Goal: Information Seeking & Learning: Learn about a topic

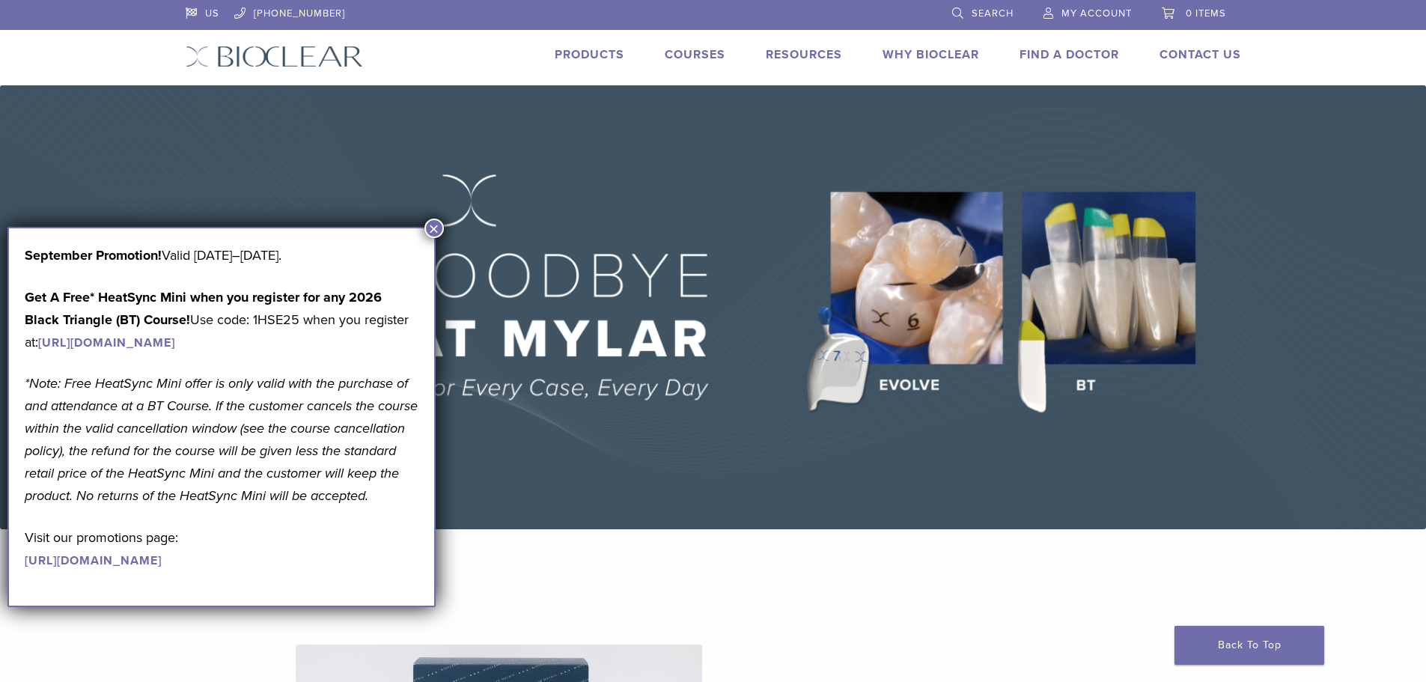
click at [433, 226] on button "×" at bounding box center [433, 228] width 19 height 19
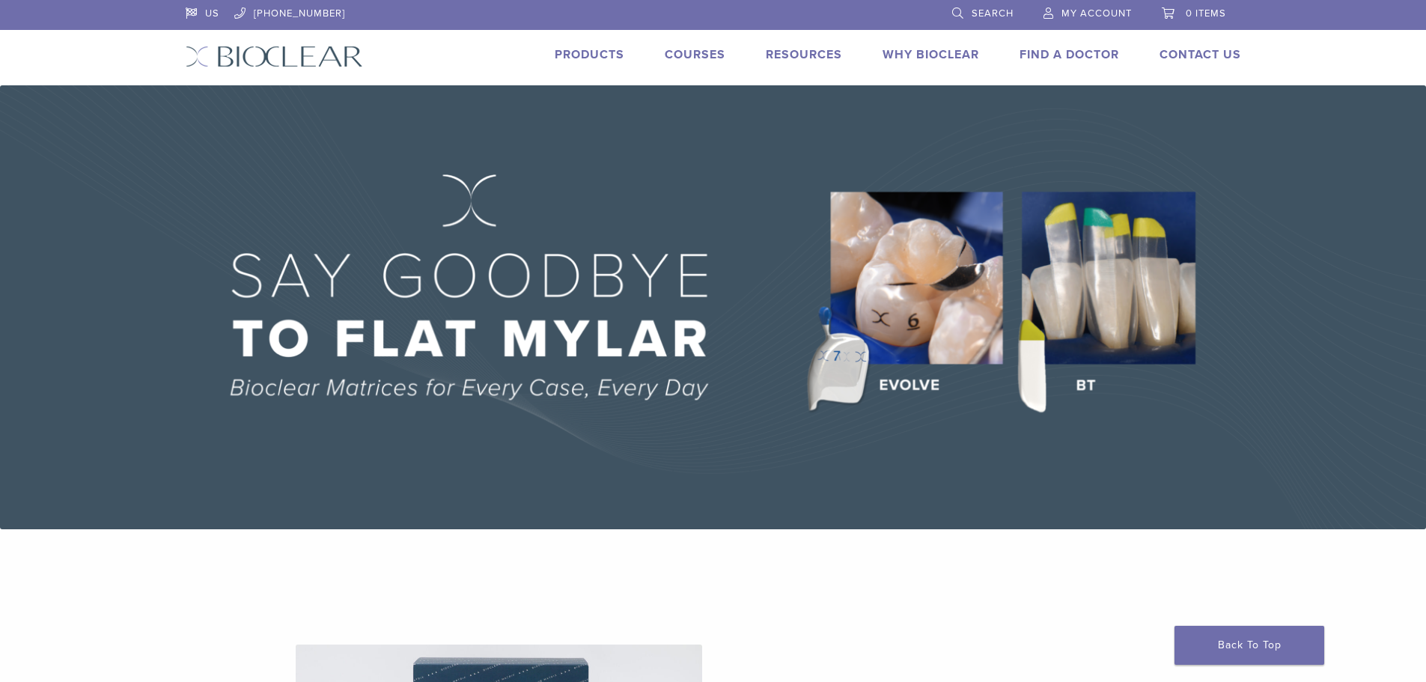
click at [562, 59] on link "Products" at bounding box center [590, 54] width 70 height 15
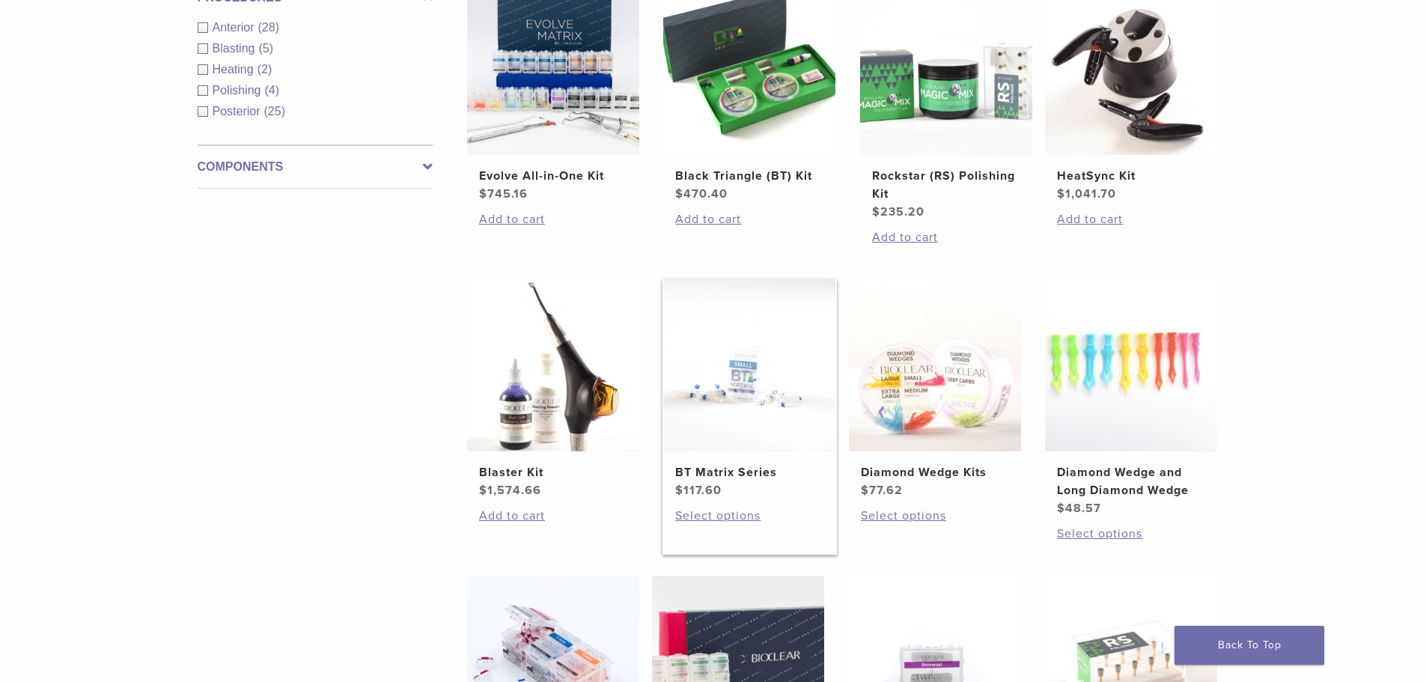
scroll to position [599, 0]
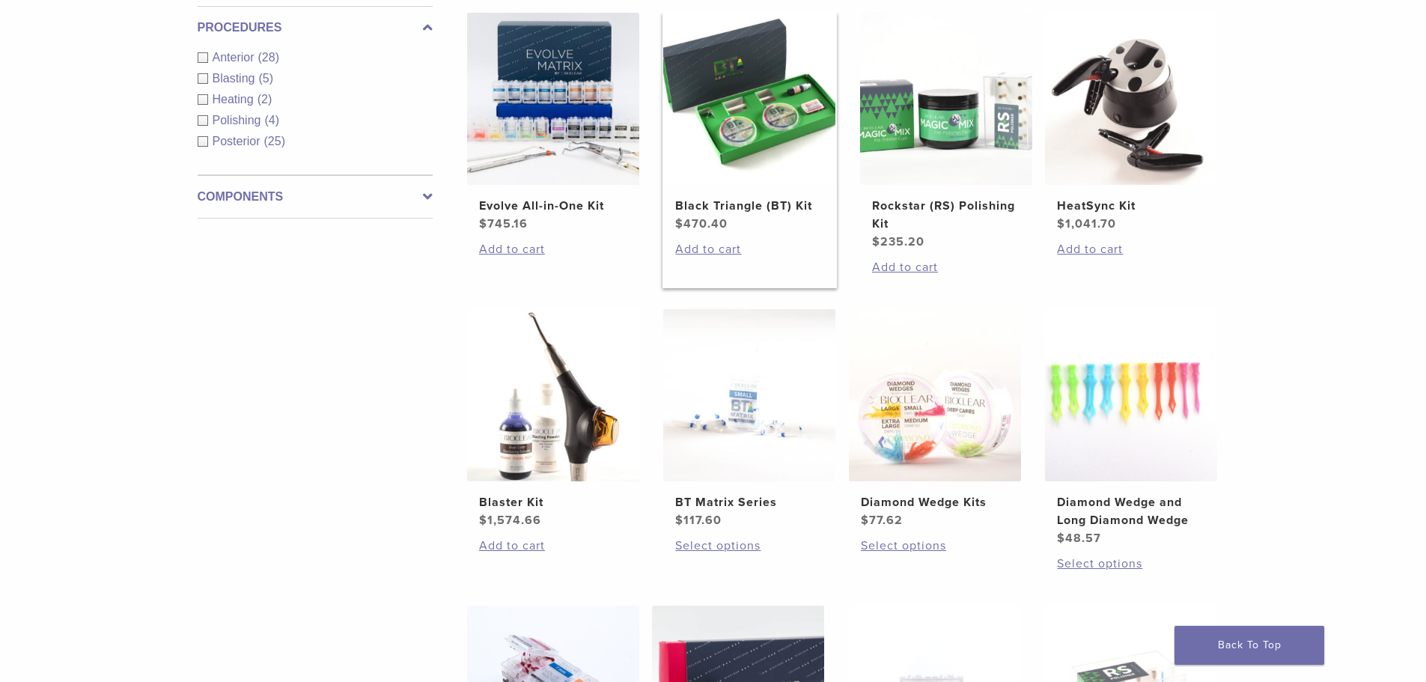
click at [775, 143] on img at bounding box center [749, 99] width 172 height 172
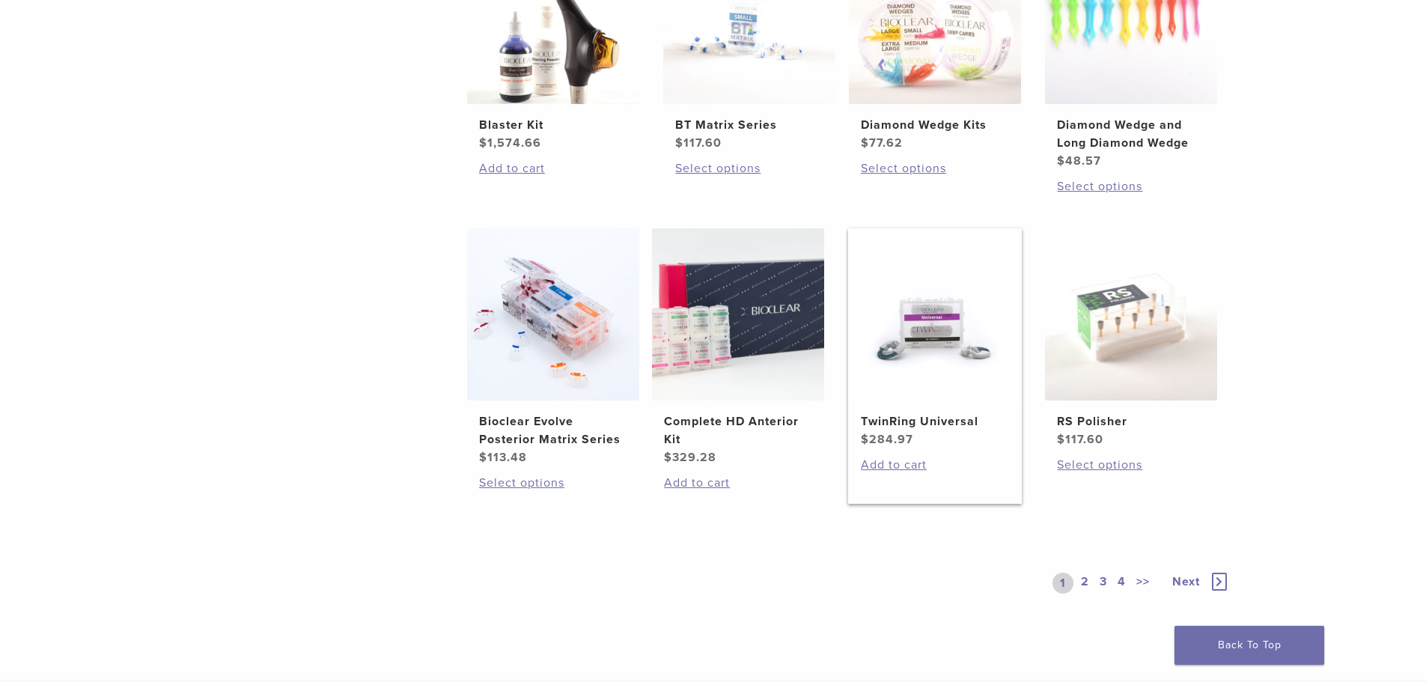
scroll to position [973, 0]
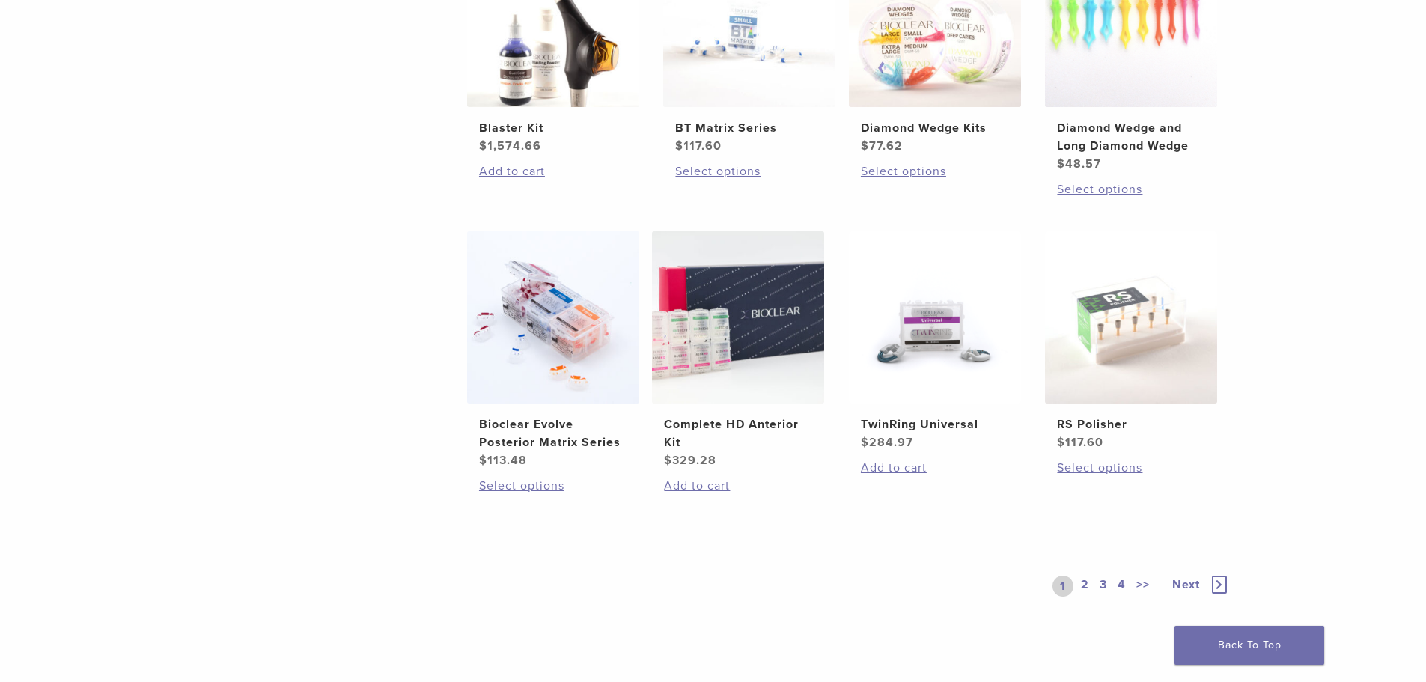
click at [1087, 586] on link "2" at bounding box center [1085, 585] width 14 height 21
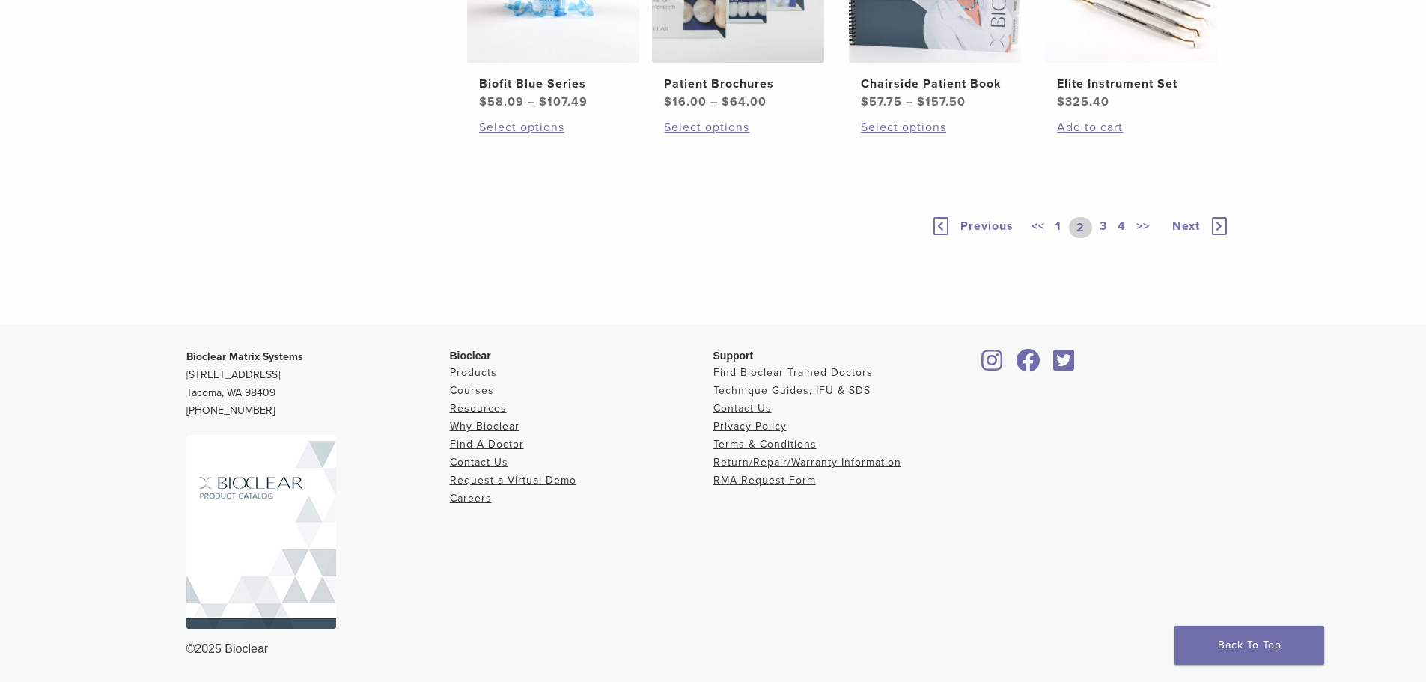
scroll to position [1272, 0]
click at [1093, 238] on div "<< 1 2 3 4 >>" at bounding box center [1092, 227] width 129 height 21
click at [1108, 238] on link "3" at bounding box center [1102, 227] width 13 height 21
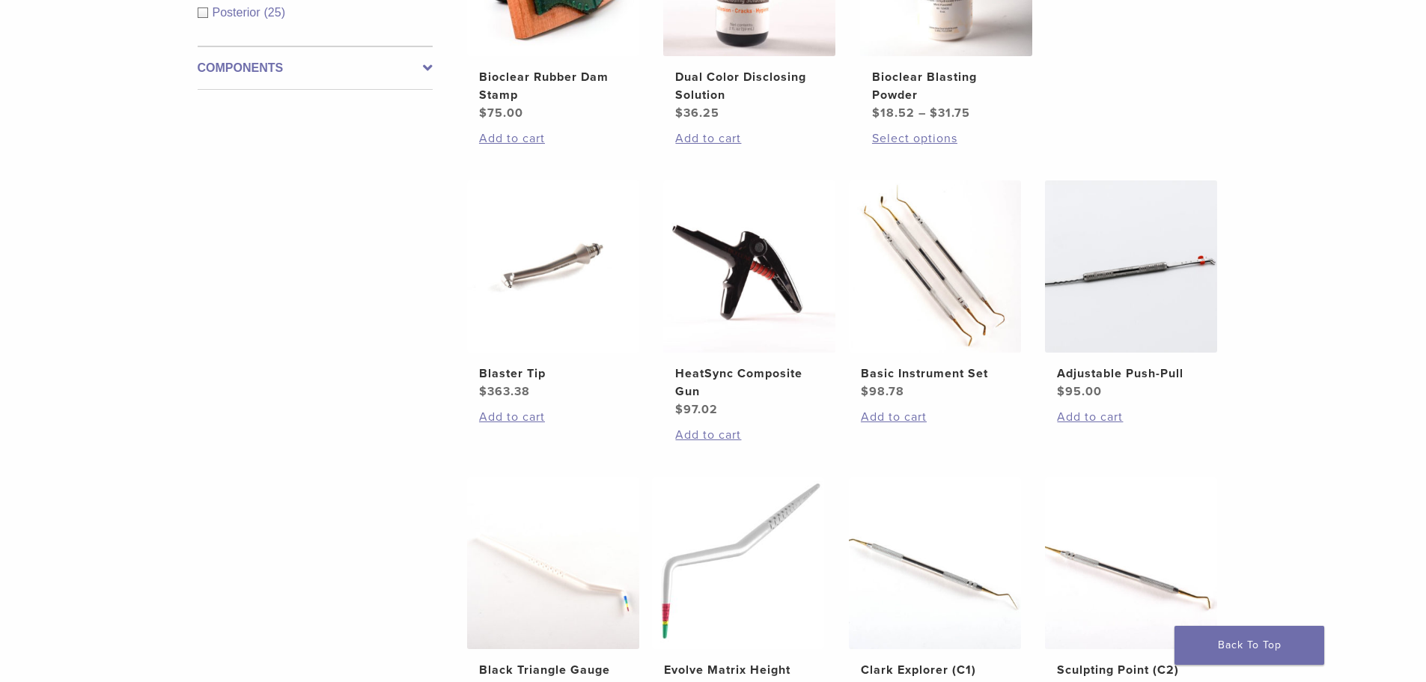
scroll to position [1122, 0]
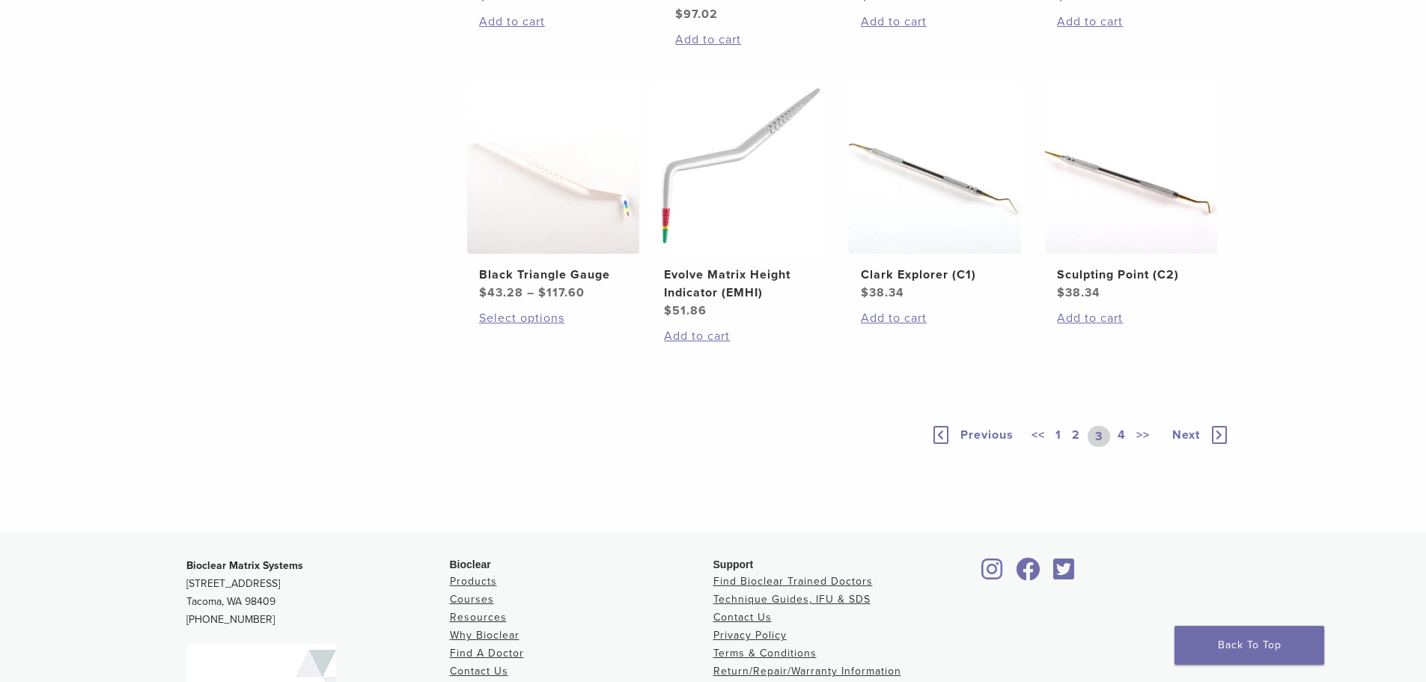
click at [1128, 430] on div "<< 1 2 3 4 >>" at bounding box center [1092, 436] width 129 height 21
click at [1125, 434] on link "4" at bounding box center [1121, 436] width 14 height 21
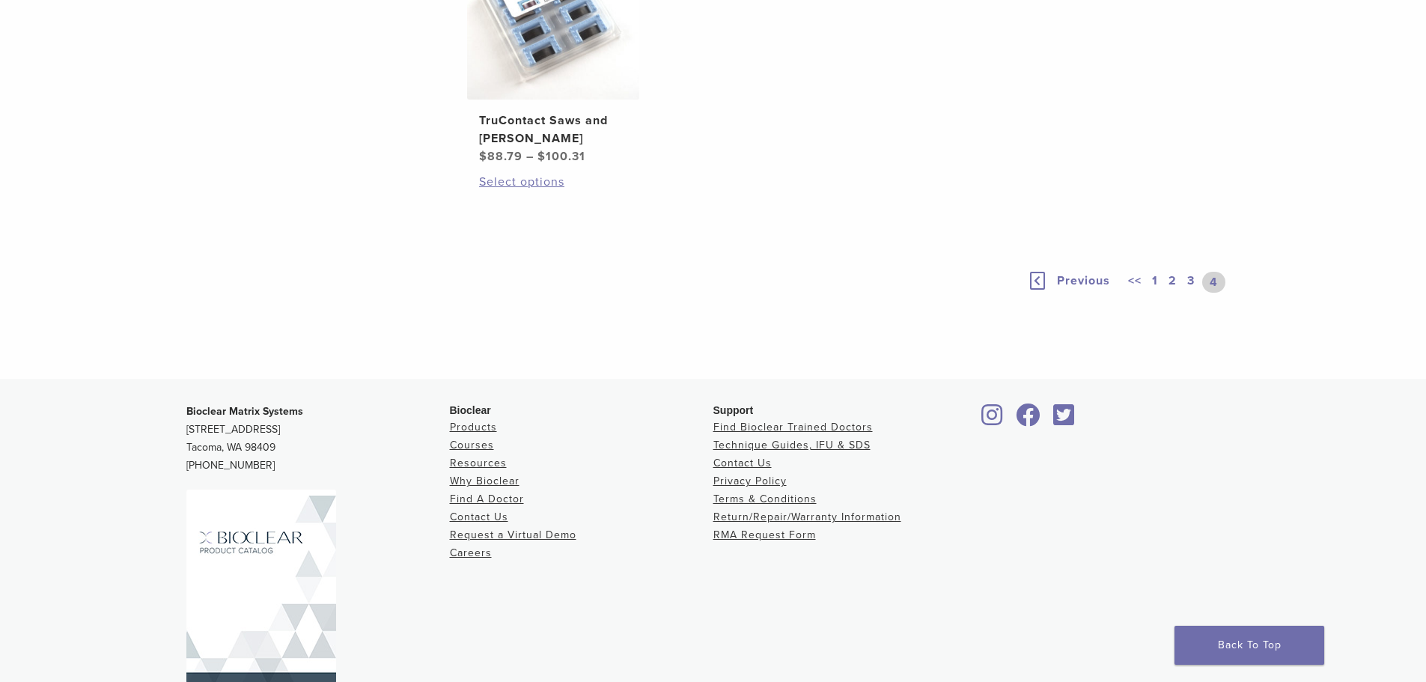
scroll to position [1122, 0]
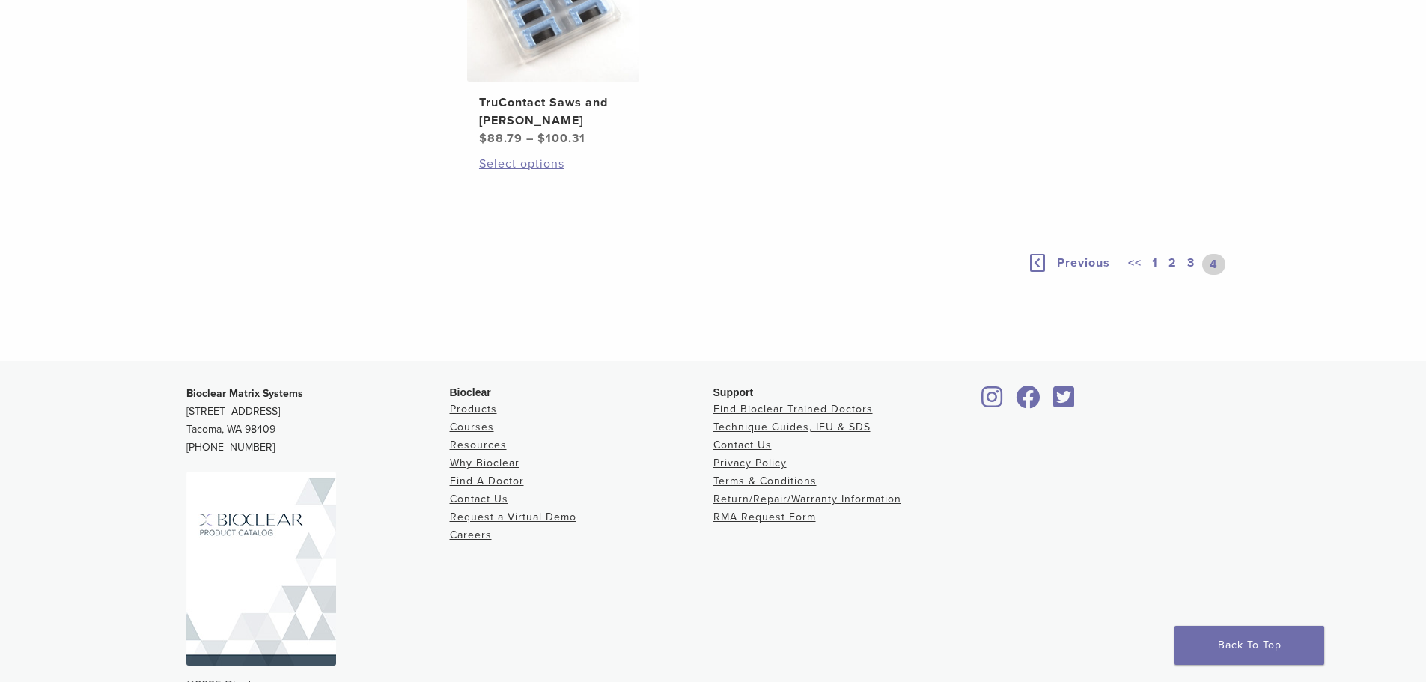
click at [1068, 299] on div "Previous << 1 2 3 4" at bounding box center [1128, 264] width 203 height 69
click at [1078, 270] on span "Previous" at bounding box center [1083, 262] width 53 height 15
click at [1089, 270] on span "Previous" at bounding box center [1092, 262] width 53 height 15
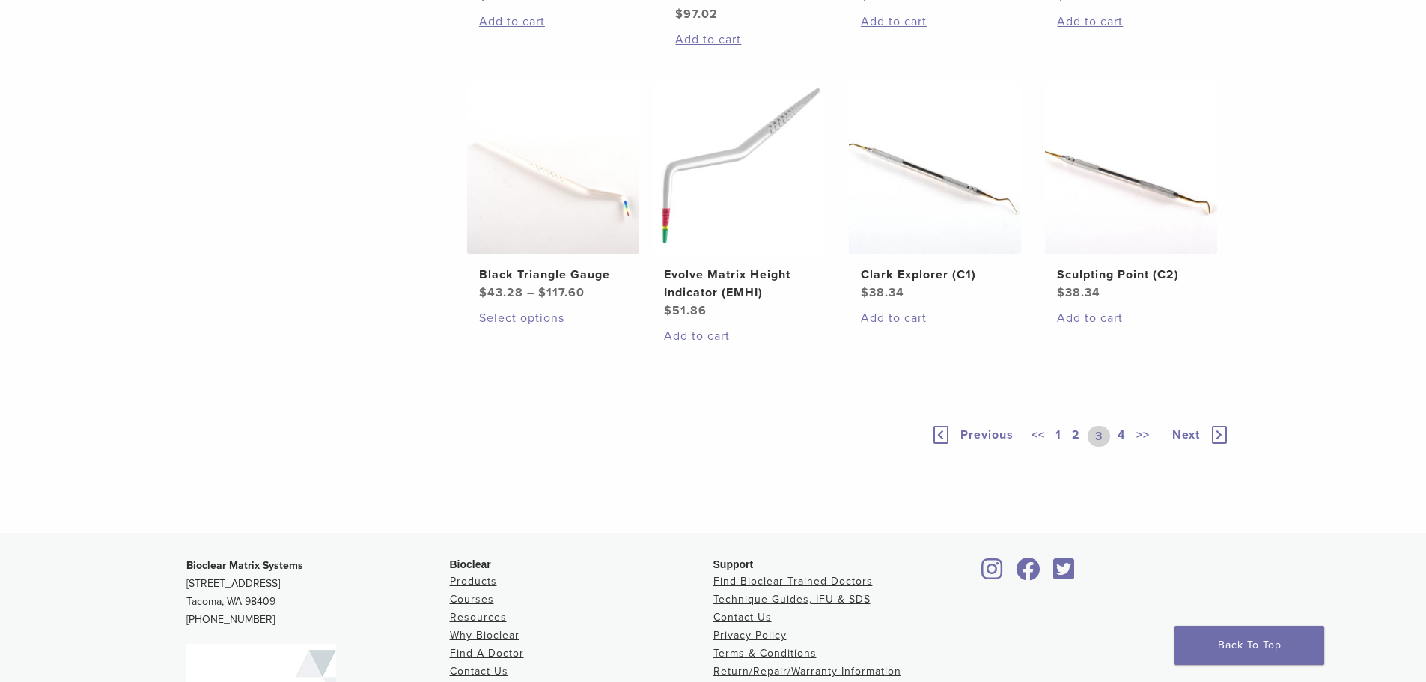
click at [1018, 452] on div "Previous << 1 2 3 4 >> Next" at bounding box center [1079, 436] width 299 height 69
click at [985, 439] on span "Previous" at bounding box center [986, 434] width 53 height 15
click at [1002, 439] on span "Previous" at bounding box center [995, 434] width 53 height 15
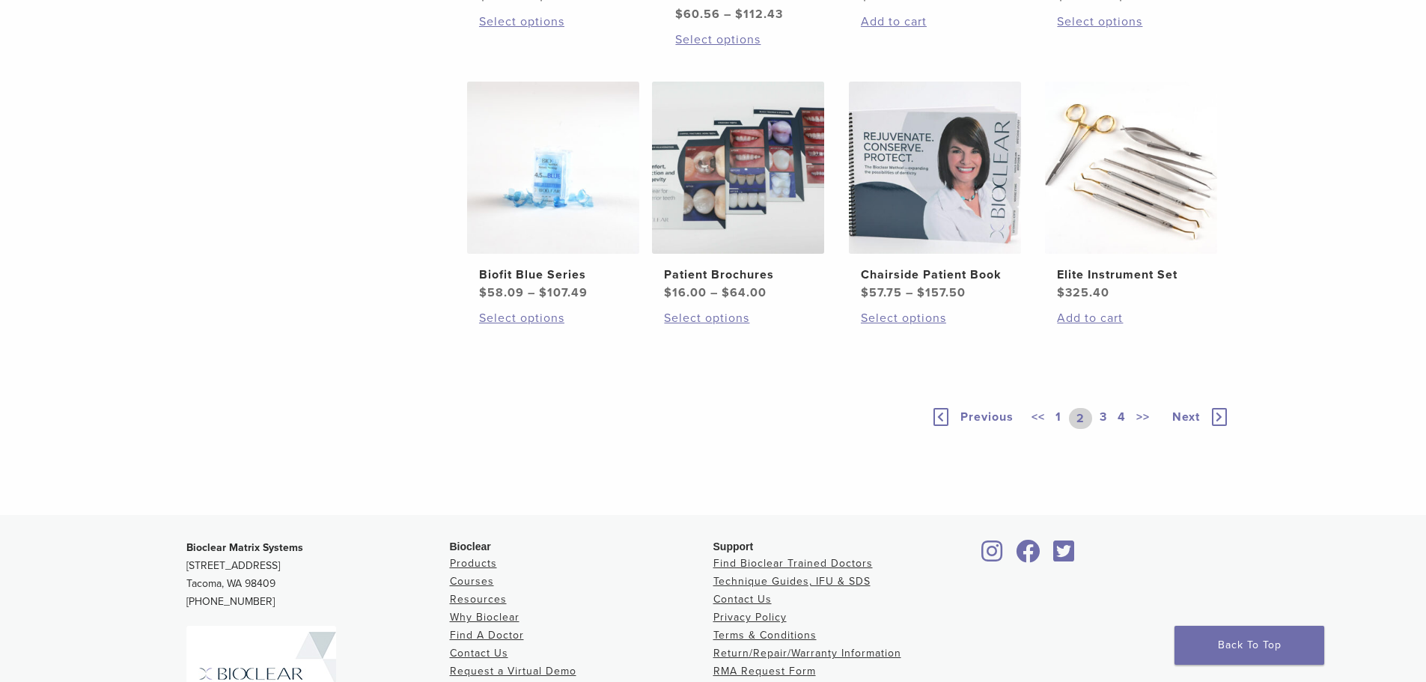
click at [980, 427] on link "Previous" at bounding box center [979, 418] width 98 height 21
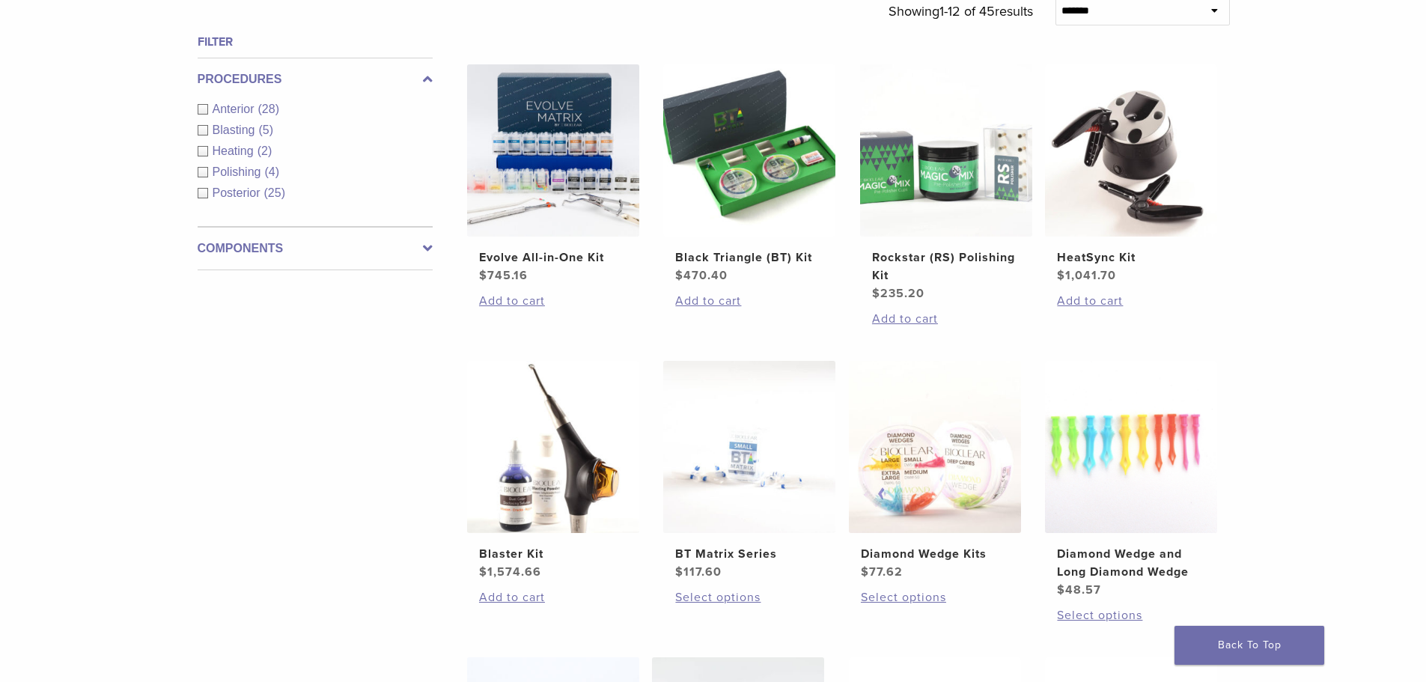
scroll to position [524, 0]
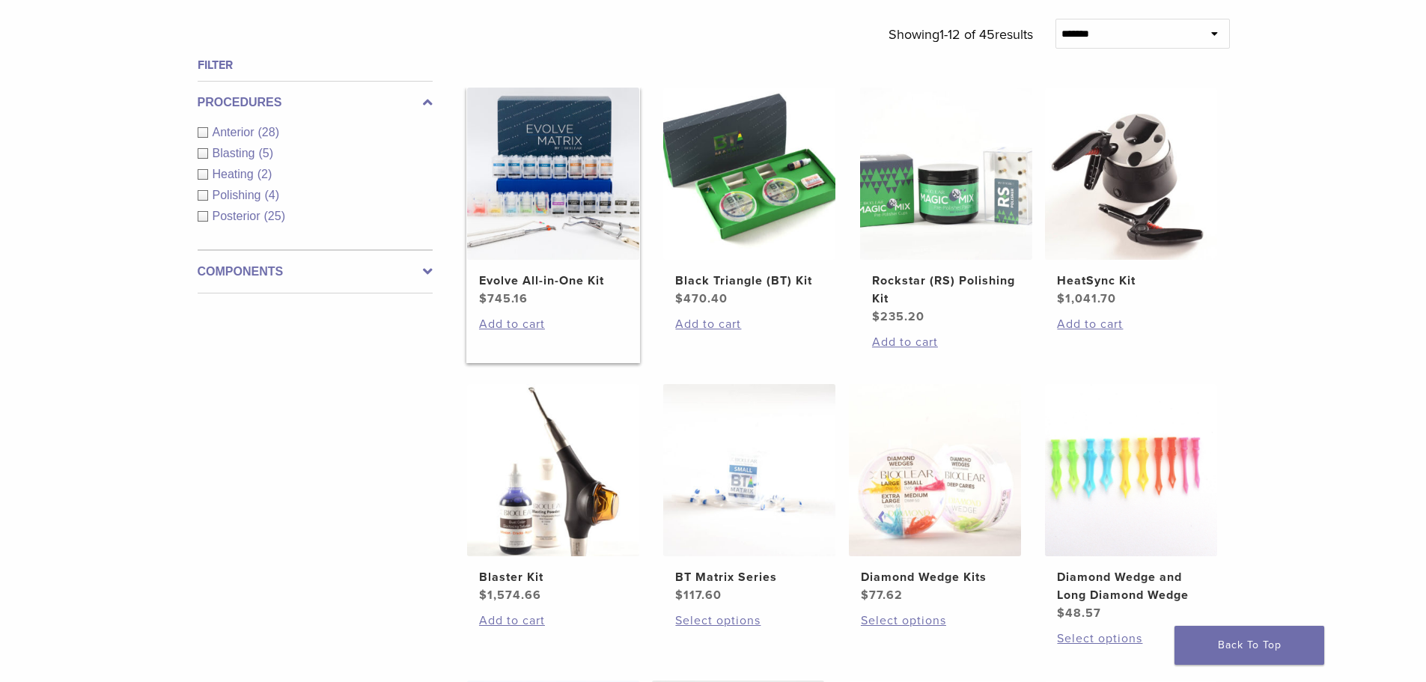
click at [531, 252] on img at bounding box center [553, 174] width 172 height 172
click at [714, 207] on img at bounding box center [749, 174] width 172 height 172
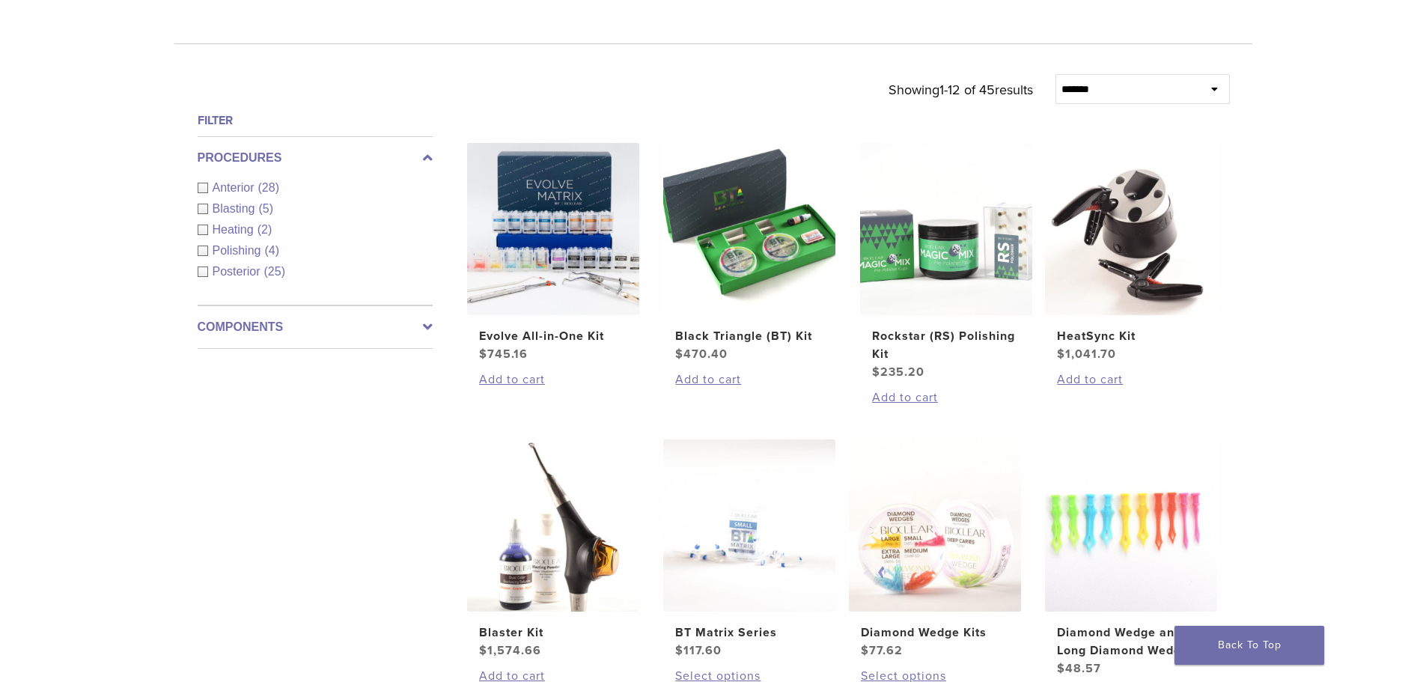
scroll to position [374, 0]
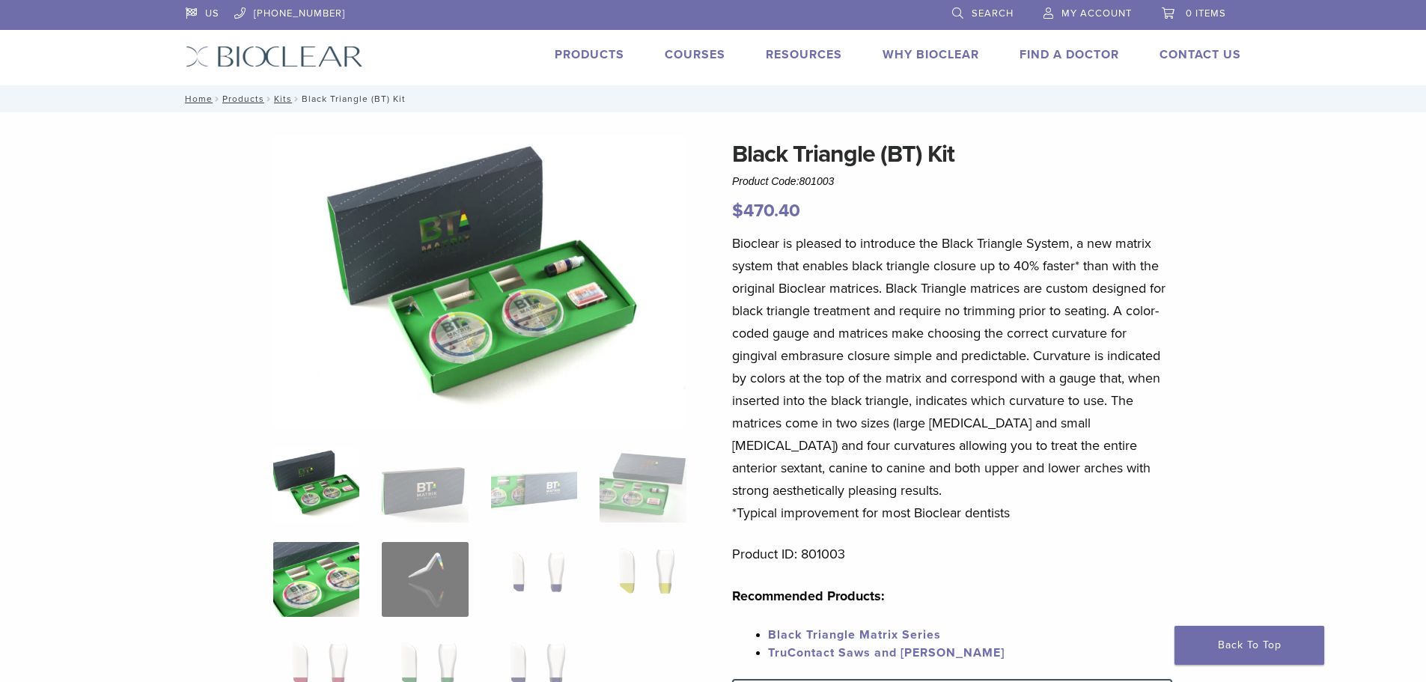
click at [320, 592] on img at bounding box center [316, 579] width 86 height 75
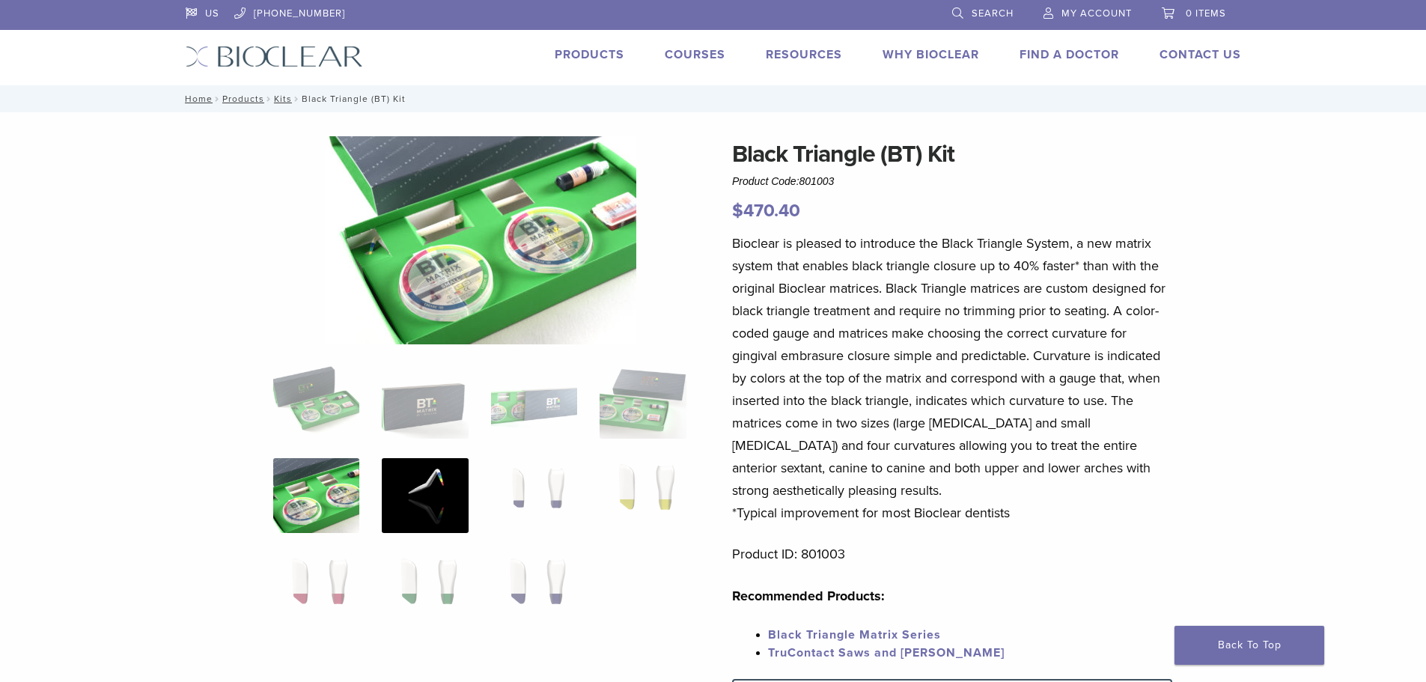
click at [443, 462] on img at bounding box center [425, 495] width 86 height 75
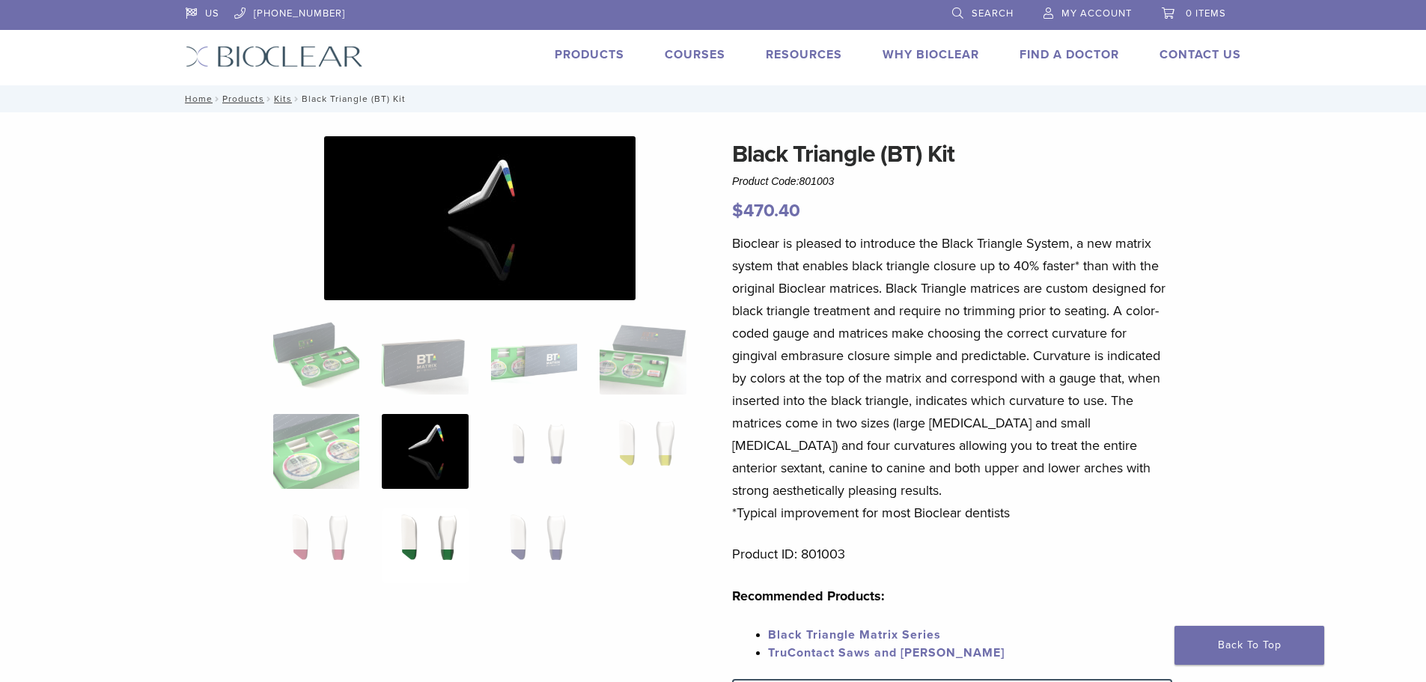
click at [405, 553] on img at bounding box center [425, 545] width 86 height 75
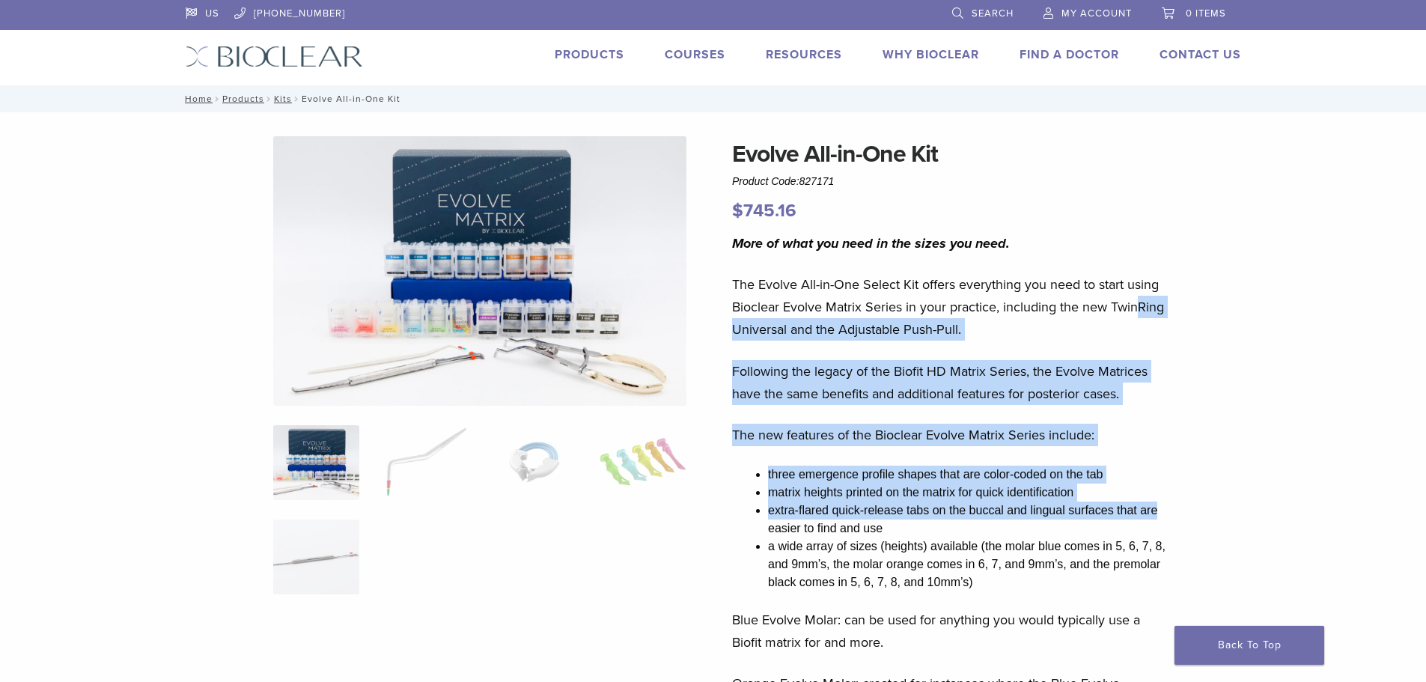
drag, startPoint x: 1141, startPoint y: 299, endPoint x: 1179, endPoint y: 522, distance: 226.1
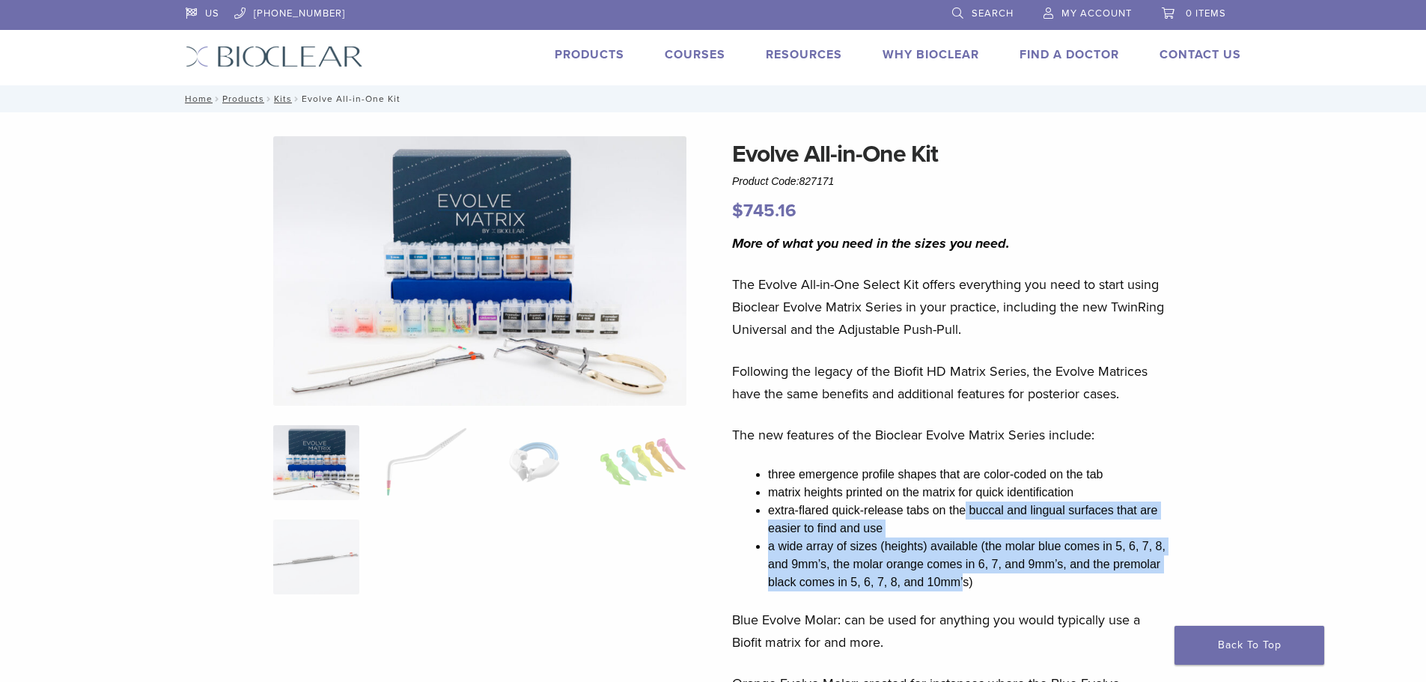
drag, startPoint x: 964, startPoint y: 579, endPoint x: 966, endPoint y: 526, distance: 53.2
click at [965, 524] on ul "three emergence profile shapes that are color-coded on the tab matrix heights p…" at bounding box center [970, 528] width 404 height 126
click at [976, 537] on li "a wide array of sizes (heights) available (the molar blue comes in 5, 6, 7, 8, …" at bounding box center [970, 564] width 404 height 54
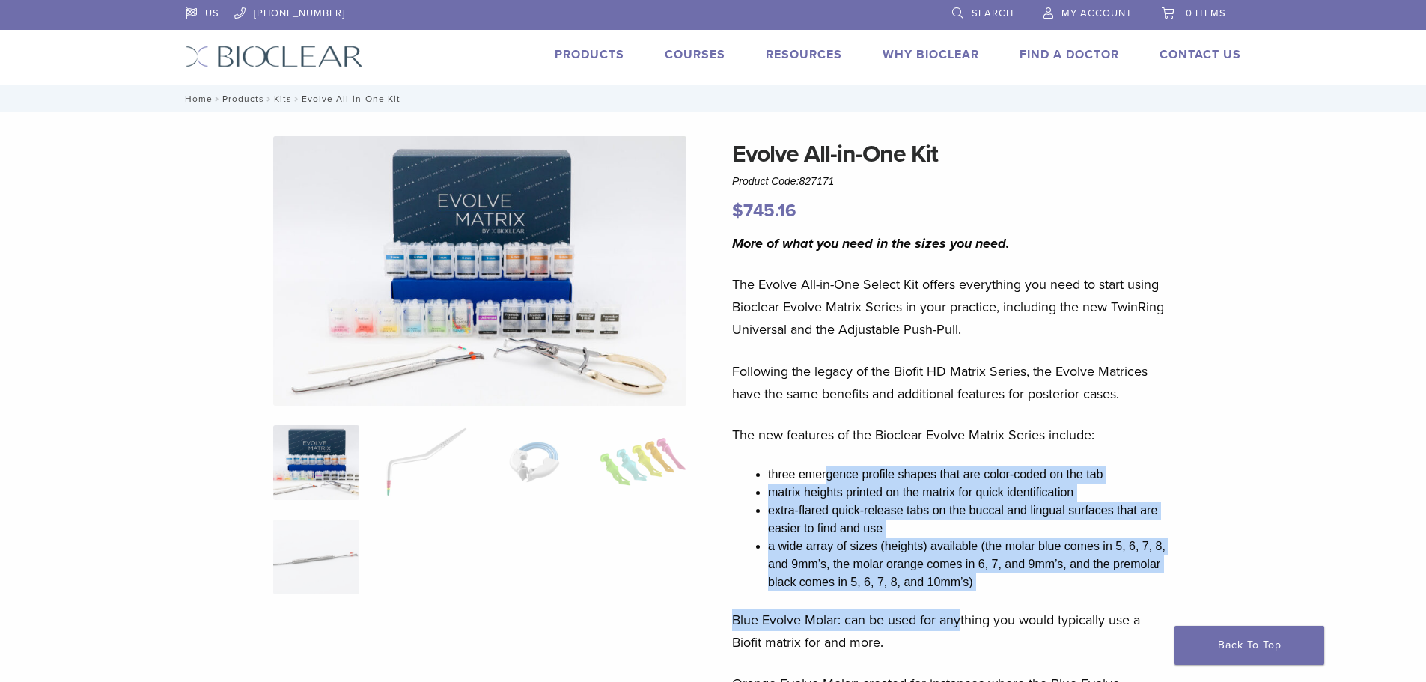
drag, startPoint x: 829, startPoint y: 490, endPoint x: 959, endPoint y: 614, distance: 178.9
click at [959, 614] on div "More of what you need in the sizes you need. The Evolve All-in-One Select Kit o…" at bounding box center [952, 625] width 440 height 786
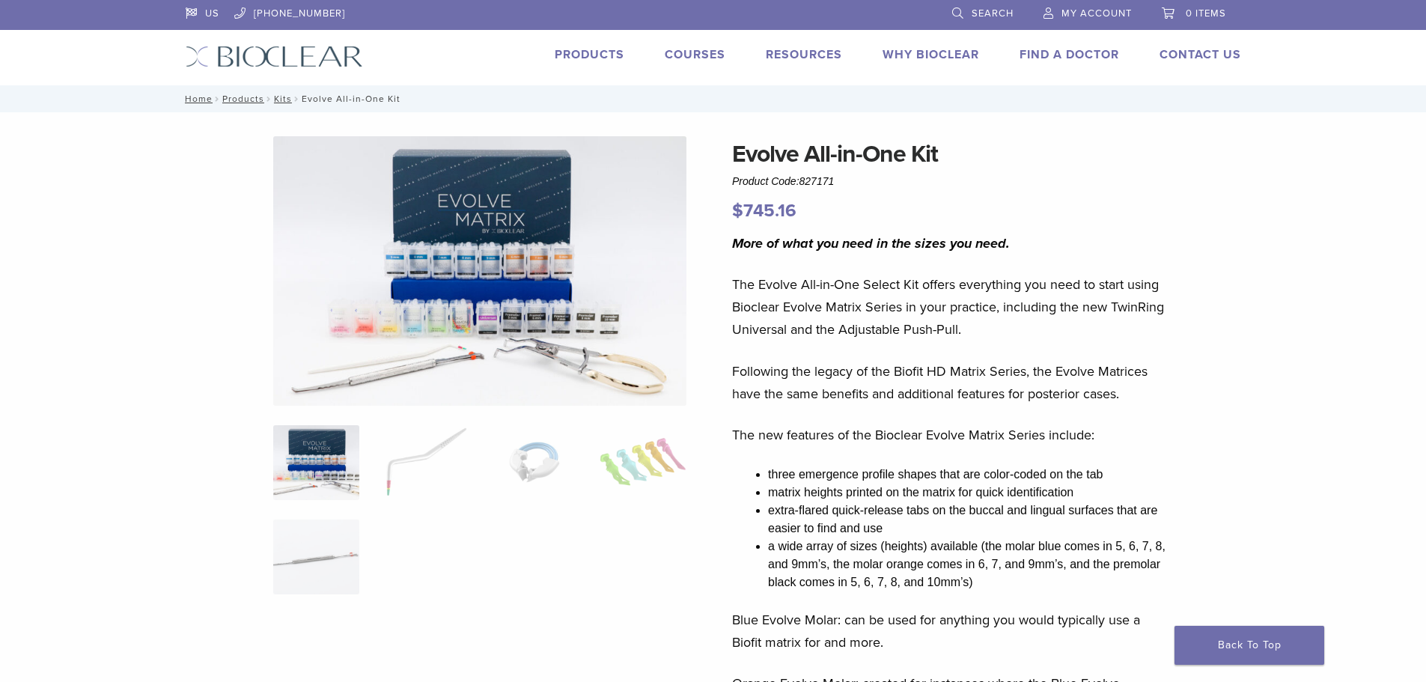
click at [1040, 597] on div "More of what you need in the sizes you need. The Evolve All-in-One Select Kit o…" at bounding box center [952, 625] width 440 height 786
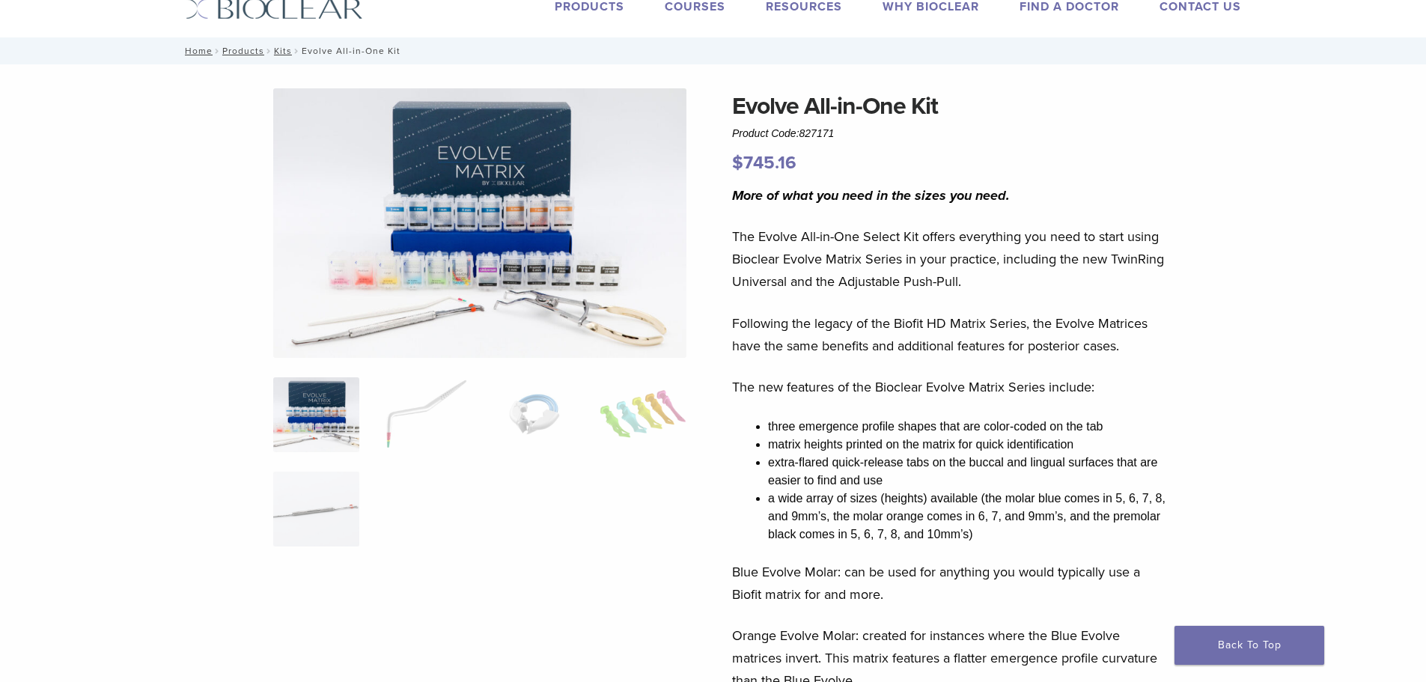
scroll to position [75, 0]
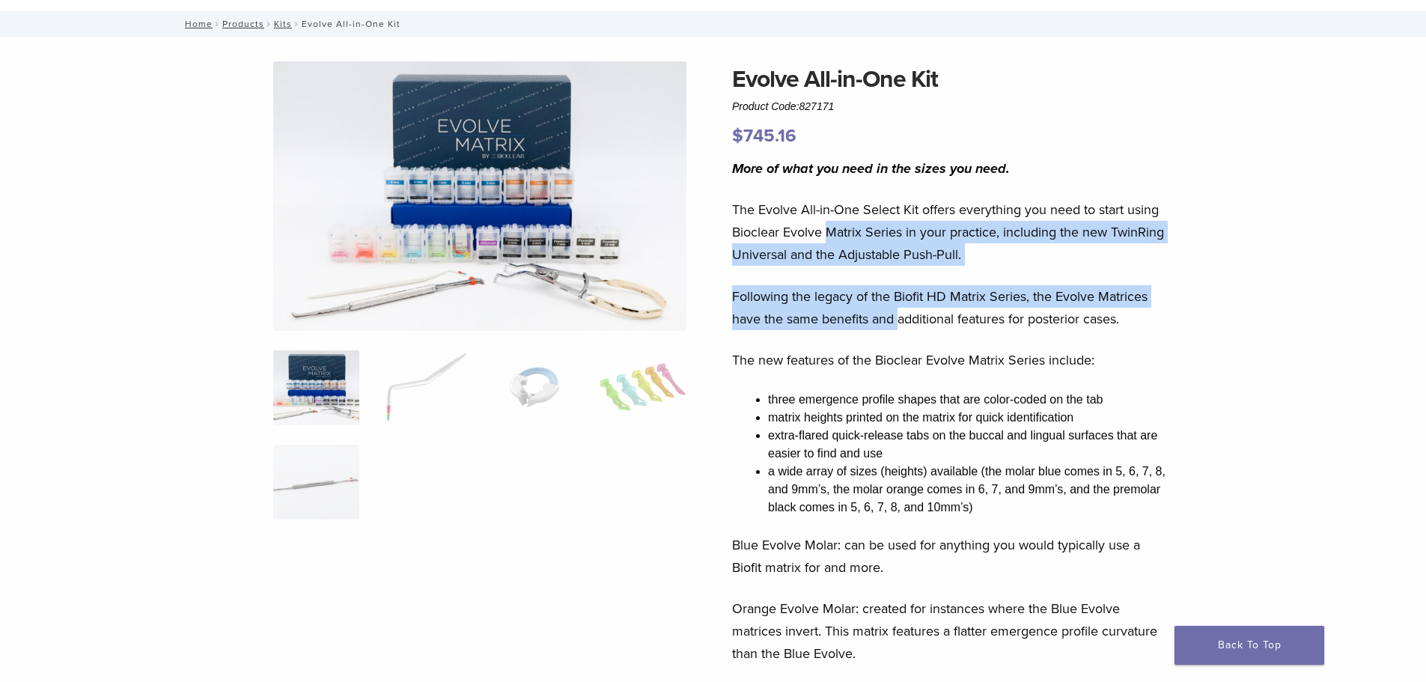
drag, startPoint x: 828, startPoint y: 229, endPoint x: 898, endPoint y: 320, distance: 114.8
click at [898, 320] on div "More of what you need in the sizes you need. The Evolve All-in-One Select Kit o…" at bounding box center [952, 550] width 440 height 786
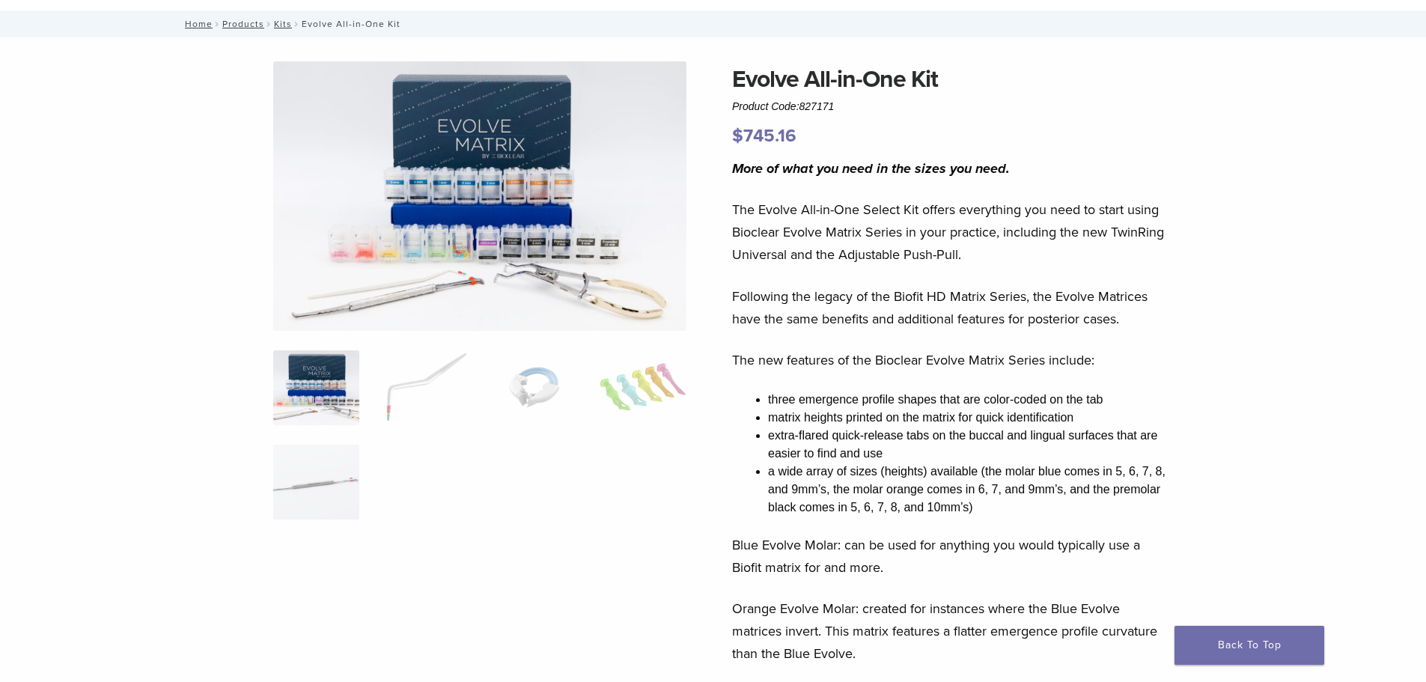
click at [900, 343] on div "More of what you need in the sizes you need. The Evolve All-in-One Select Kit o…" at bounding box center [952, 550] width 440 height 786
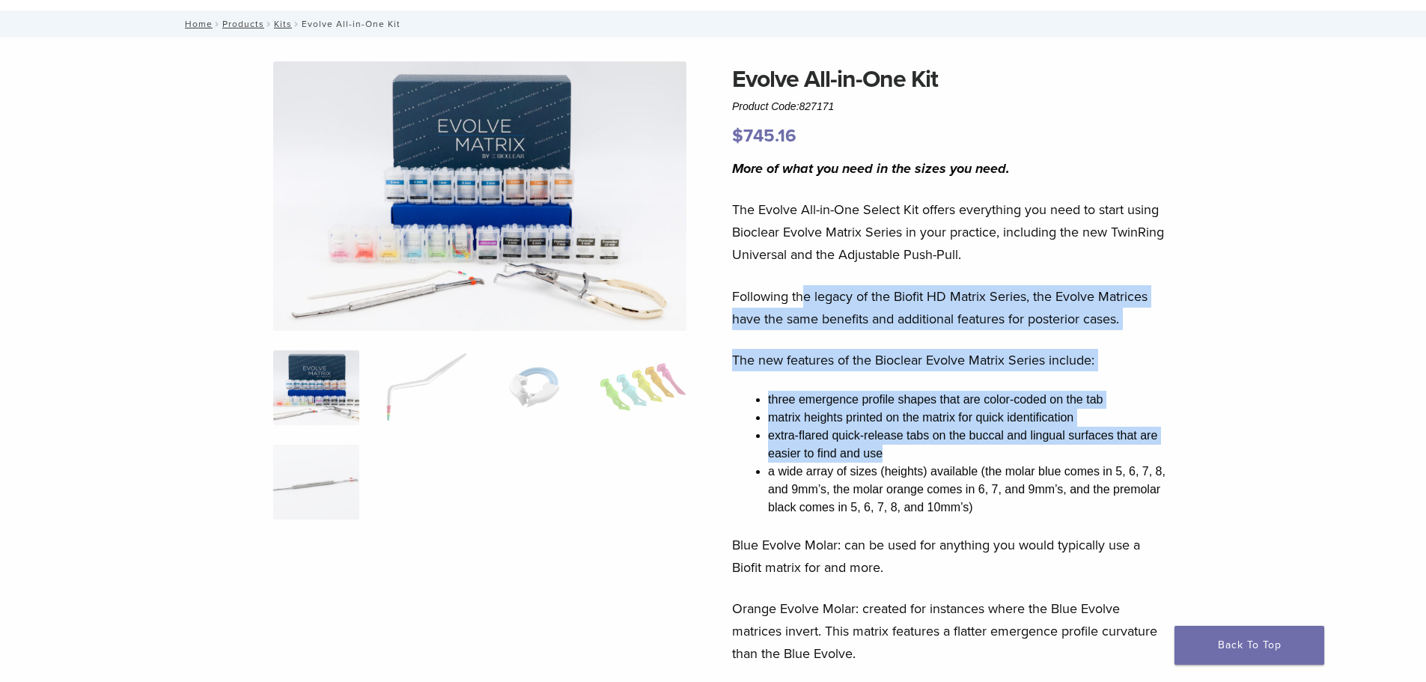
drag, startPoint x: 810, startPoint y: 283, endPoint x: 956, endPoint y: 453, distance: 224.5
click at [956, 453] on div "More of what you need in the sizes you need. The Evolve All-in-One Select Kit o…" at bounding box center [952, 550] width 440 height 786
click at [929, 452] on li "extra-flared quick-release tabs on the buccal and lingual surfaces that are eas…" at bounding box center [970, 445] width 404 height 36
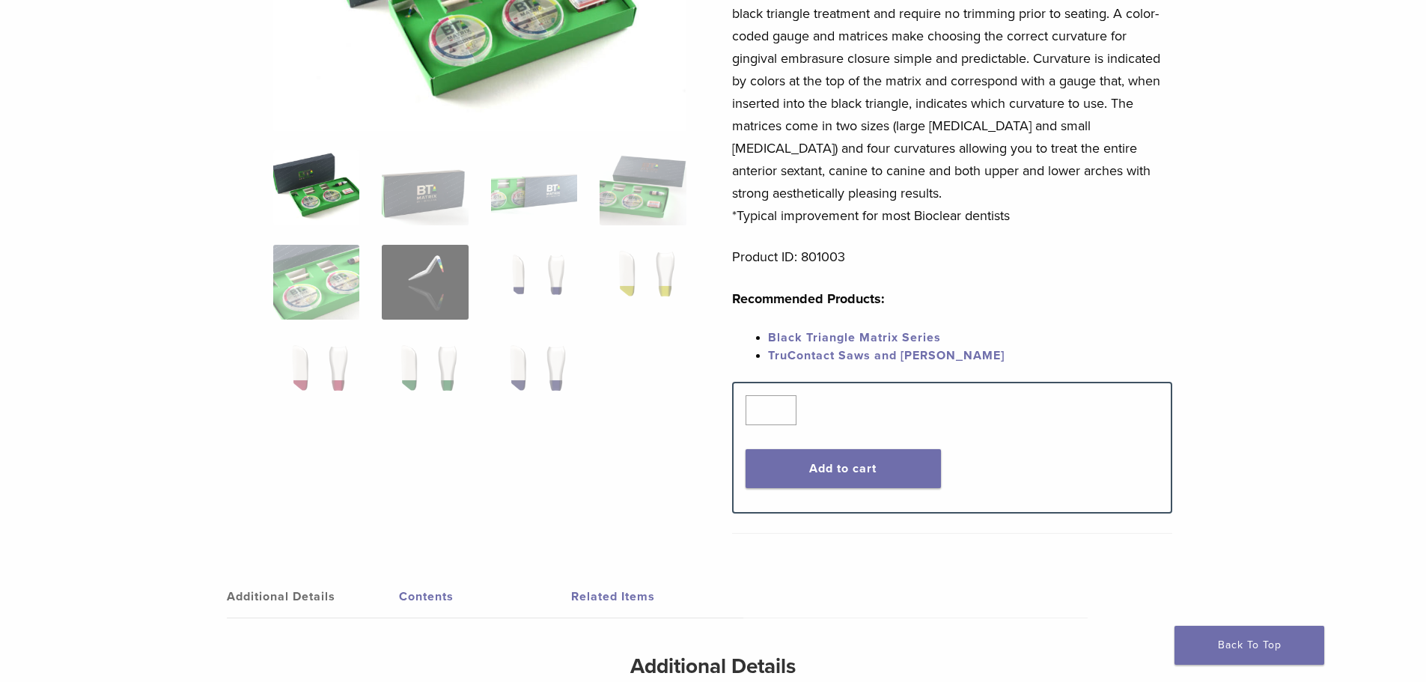
scroll to position [75, 0]
